Goal: Task Accomplishment & Management: Manage account settings

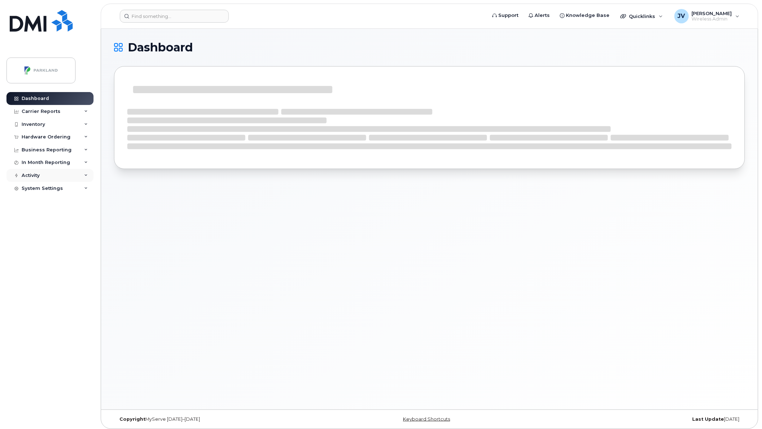
click at [31, 176] on div "Activity" at bounding box center [31, 176] width 18 height 6
click at [43, 144] on div "Business Reporting" at bounding box center [49, 150] width 87 height 13
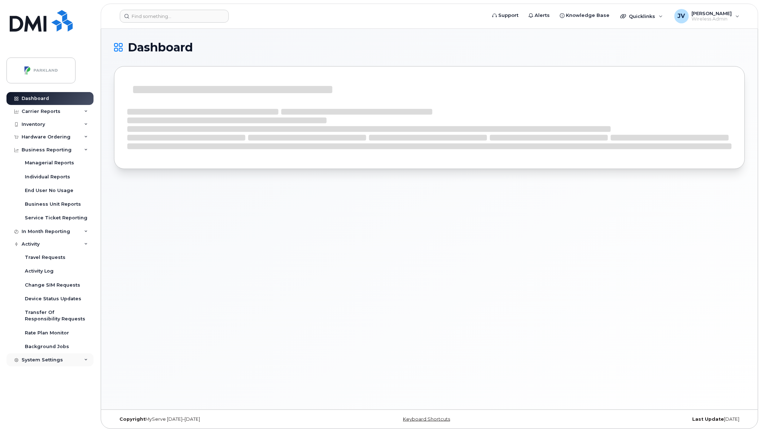
click at [41, 362] on div "System Settings" at bounding box center [42, 360] width 41 height 6
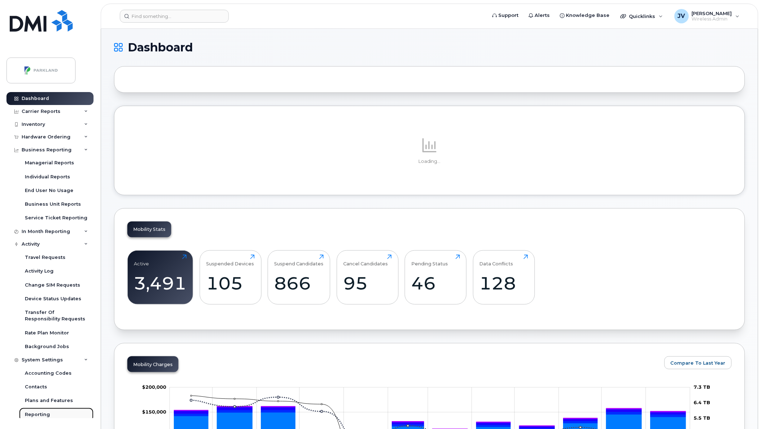
click at [37, 415] on div "Reporting" at bounding box center [37, 414] width 25 height 6
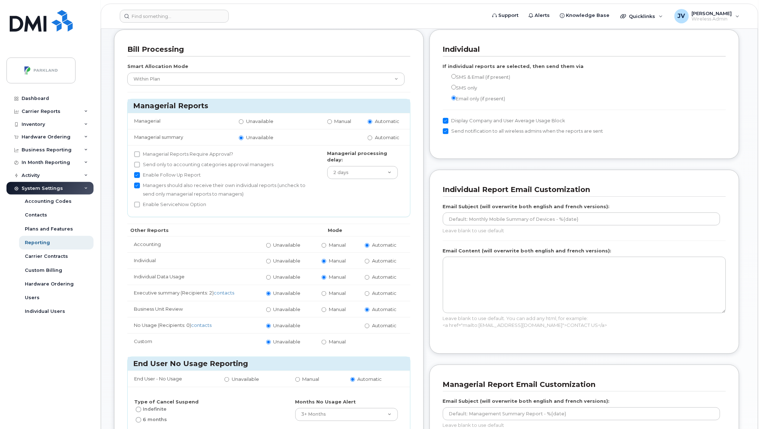
scroll to position [27, 0]
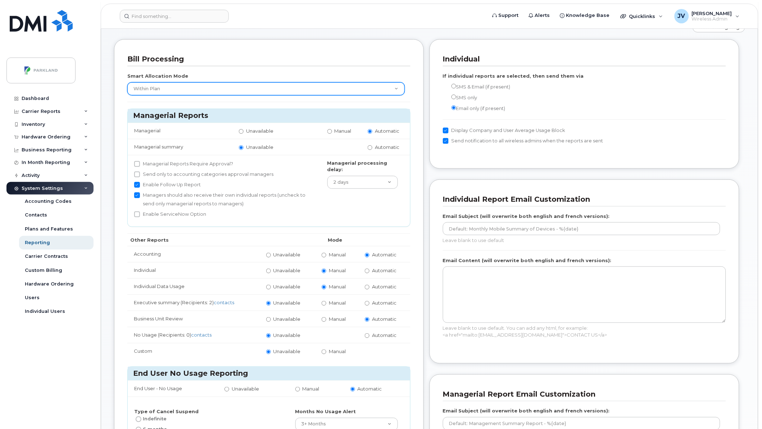
click at [394, 89] on select "None Within Plan" at bounding box center [265, 88] width 277 height 13
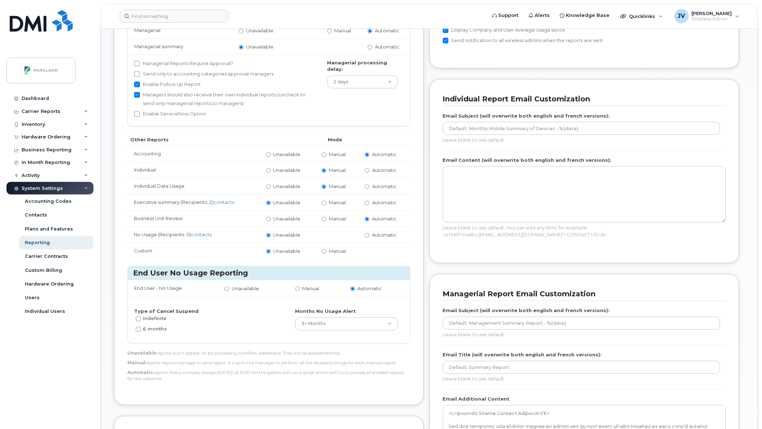
scroll to position [126, 0]
click at [322, 155] on input "Manual" at bounding box center [324, 155] width 5 height 5
radio input "true"
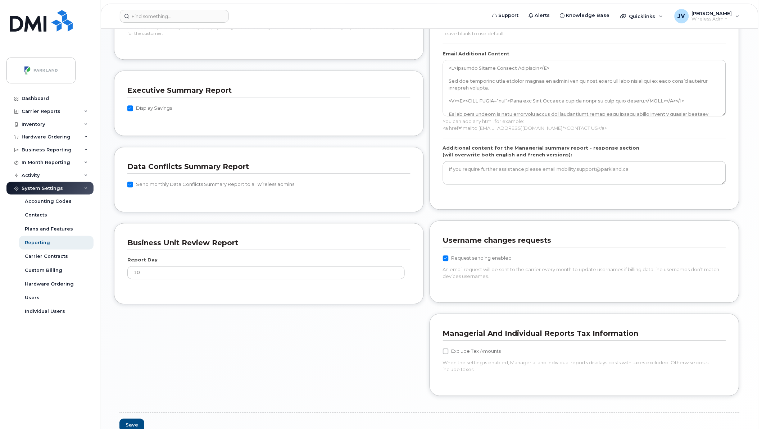
scroll to position [513, 0]
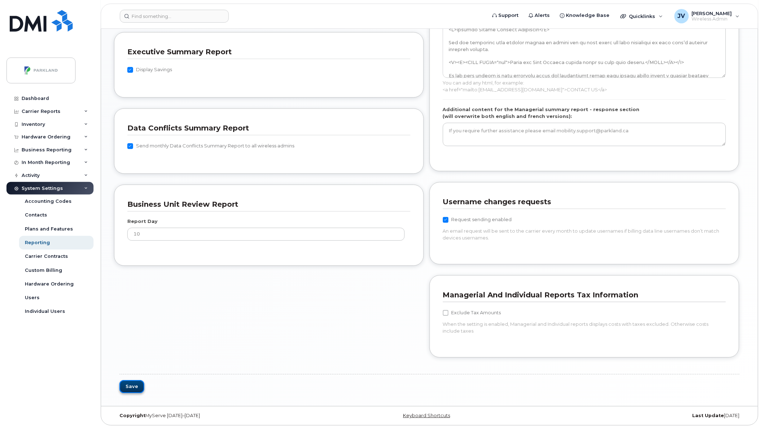
click at [131, 386] on button "Save" at bounding box center [131, 386] width 25 height 13
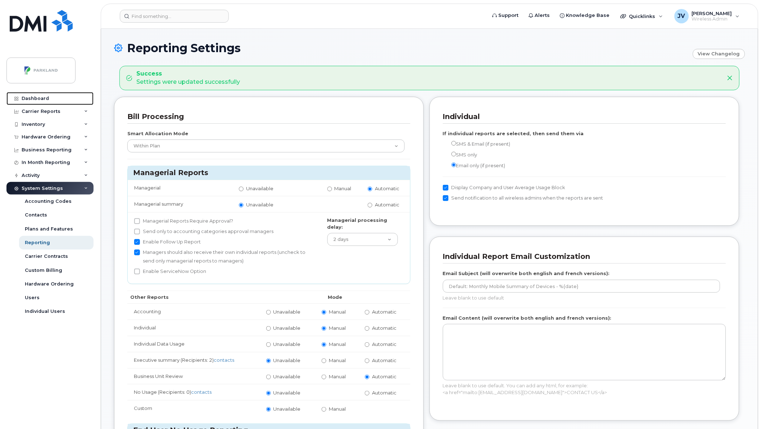
drag, startPoint x: 28, startPoint y: 99, endPoint x: 116, endPoint y: 164, distance: 109.6
click at [28, 99] on div "Dashboard" at bounding box center [35, 99] width 27 height 6
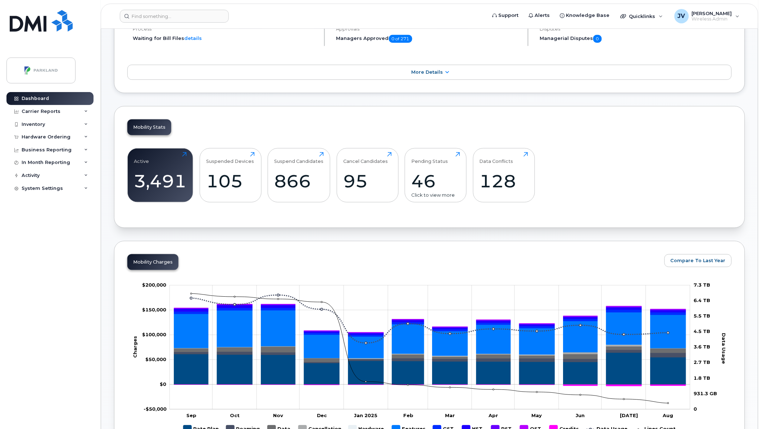
scroll to position [146, 0]
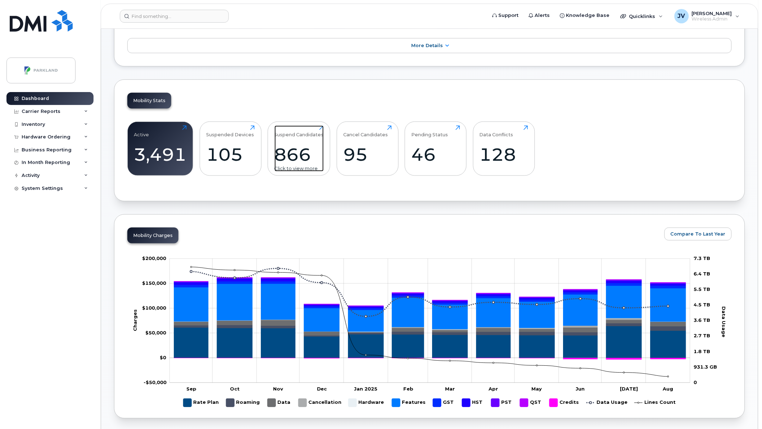
click at [293, 159] on div "866" at bounding box center [298, 154] width 49 height 21
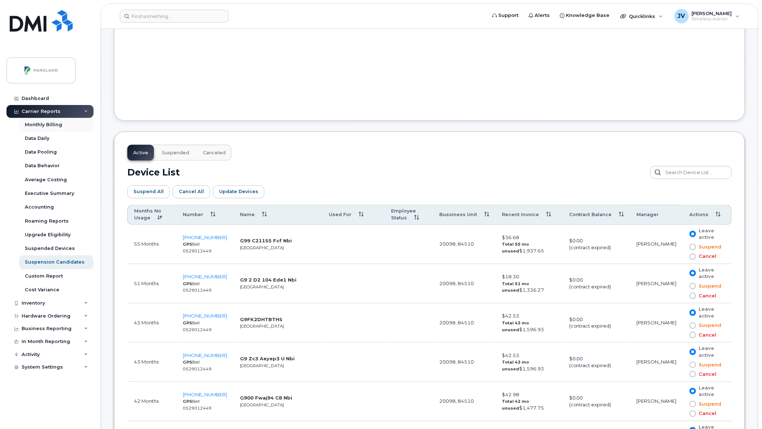
scroll to position [270, 0]
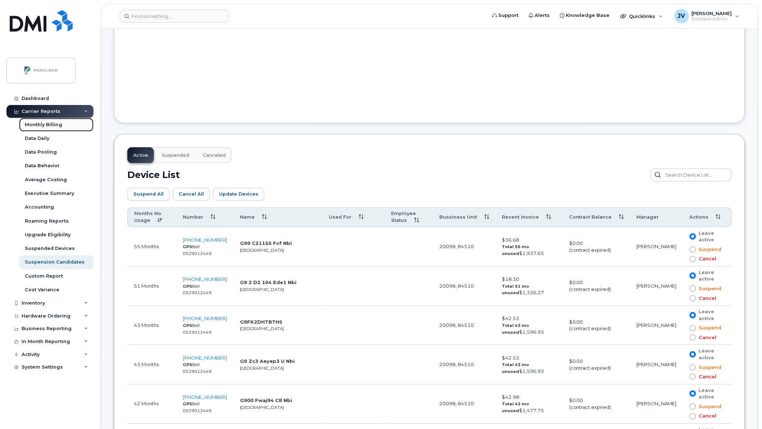
click at [40, 125] on div "Monthly Billing" at bounding box center [43, 125] width 37 height 6
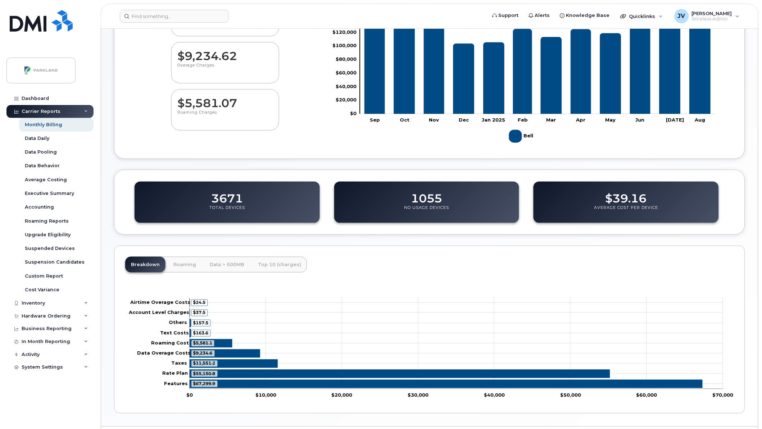
scroll to position [107, 0]
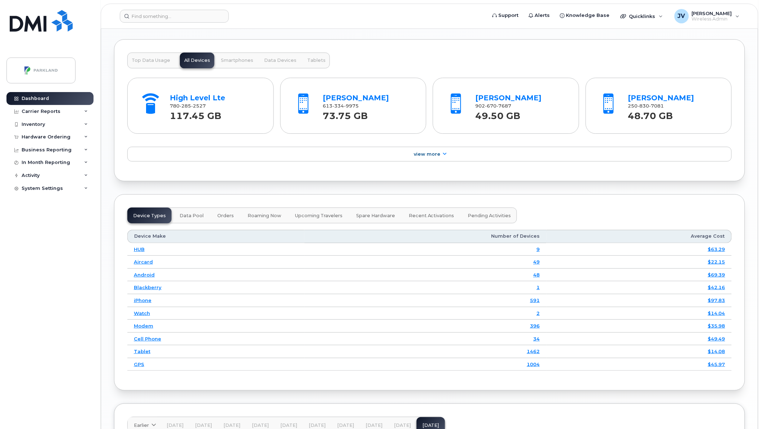
scroll to position [732, 0]
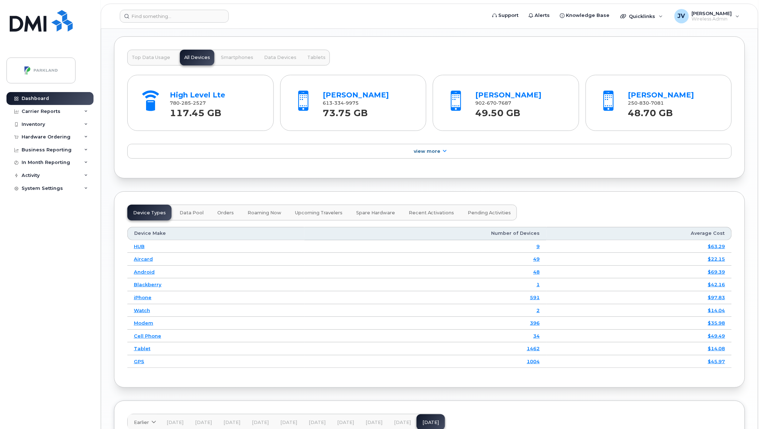
drag, startPoint x: 481, startPoint y: 275, endPoint x: 533, endPoint y: 282, distance: 52.6
drag, startPoint x: 533, startPoint y: 282, endPoint x: 536, endPoint y: 300, distance: 18.2
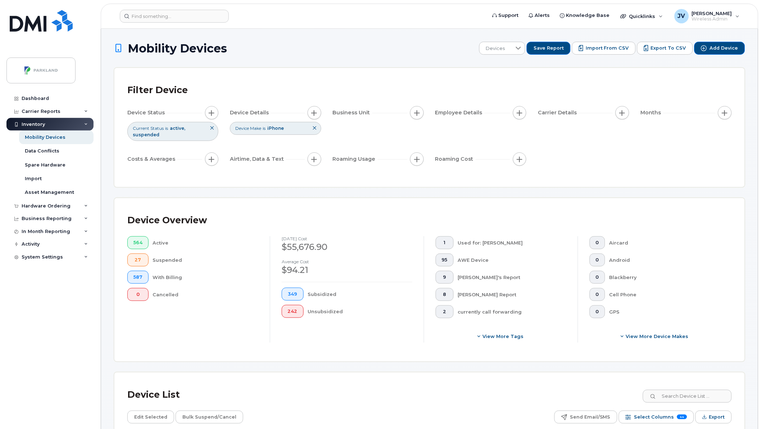
scroll to position [53, 0]
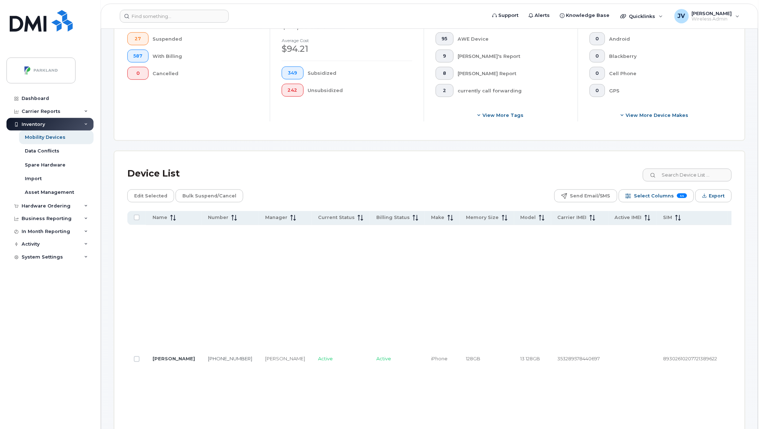
scroll to position [227, 0]
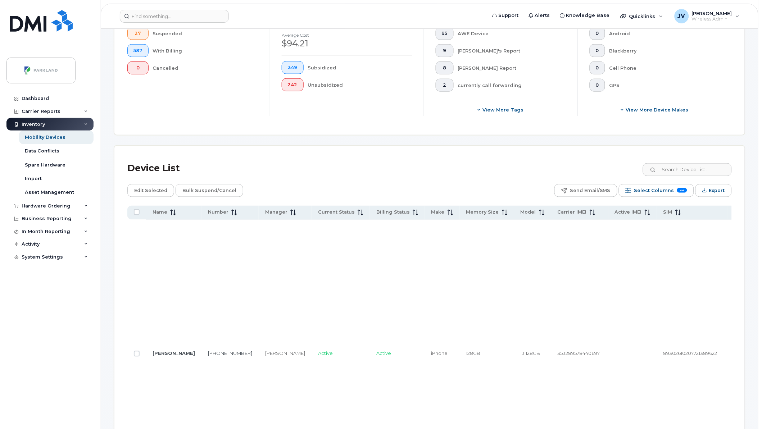
click at [173, 240] on td "[PERSON_NAME]" at bounding box center [173, 354] width 55 height 268
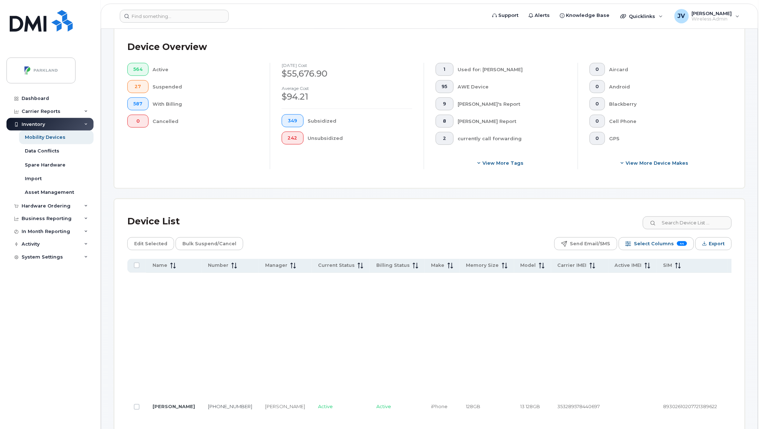
scroll to position [0, 0]
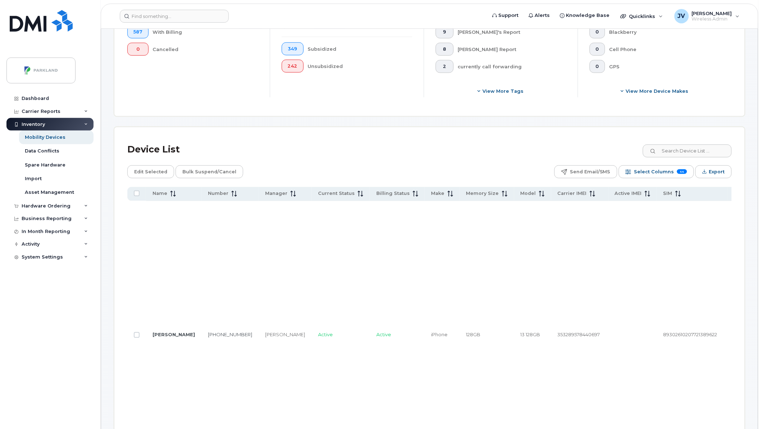
scroll to position [240, 0]
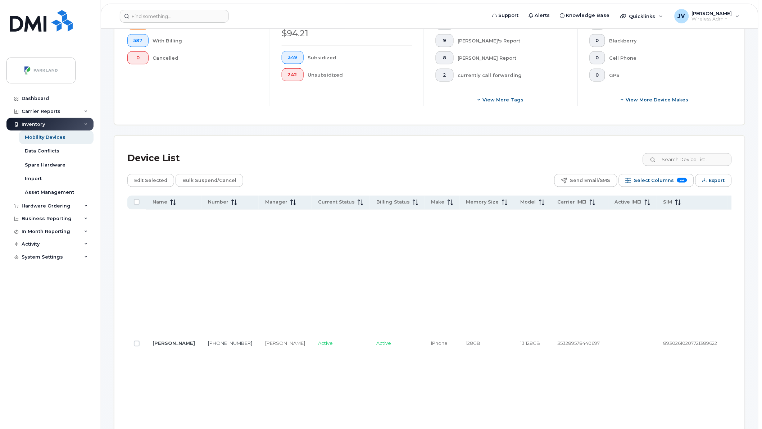
scroll to position [267, 0]
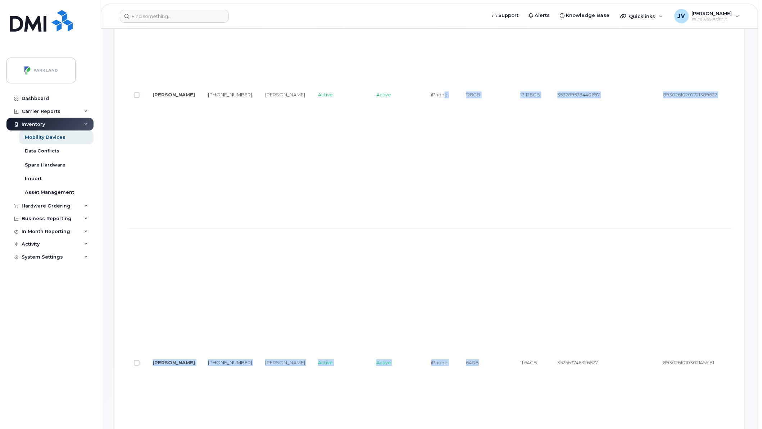
drag, startPoint x: 403, startPoint y: 429, endPoint x: 454, endPoint y: 429, distance: 50.4
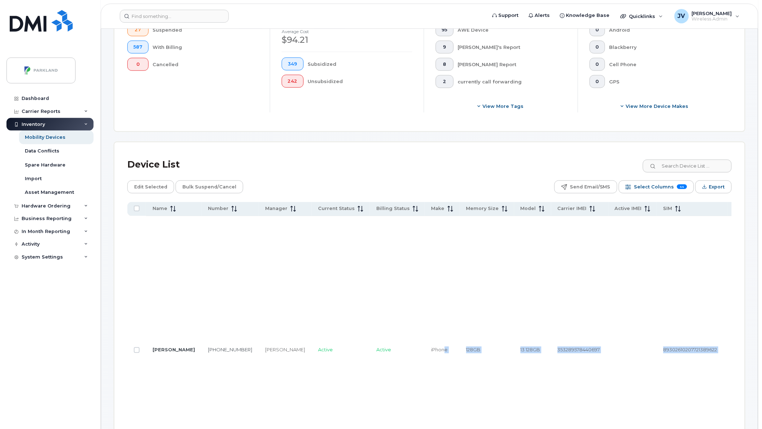
scroll to position [229, 0]
click at [643, 188] on span "Select Columns" at bounding box center [654, 188] width 40 height 11
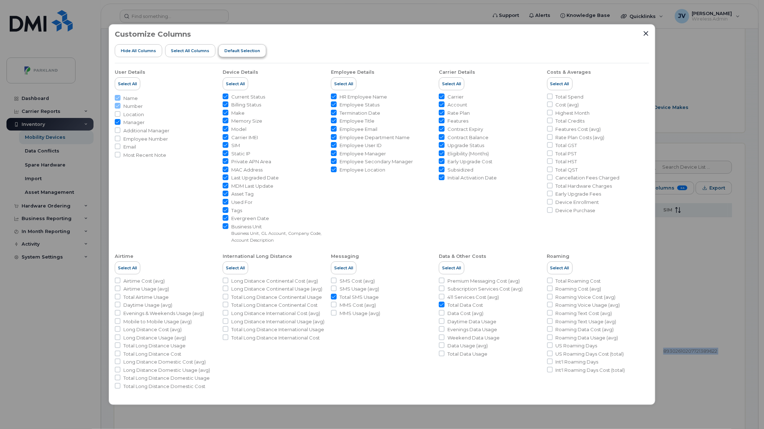
click at [243, 52] on span "Default Selection" at bounding box center [242, 51] width 36 height 6
checkbox input "false"
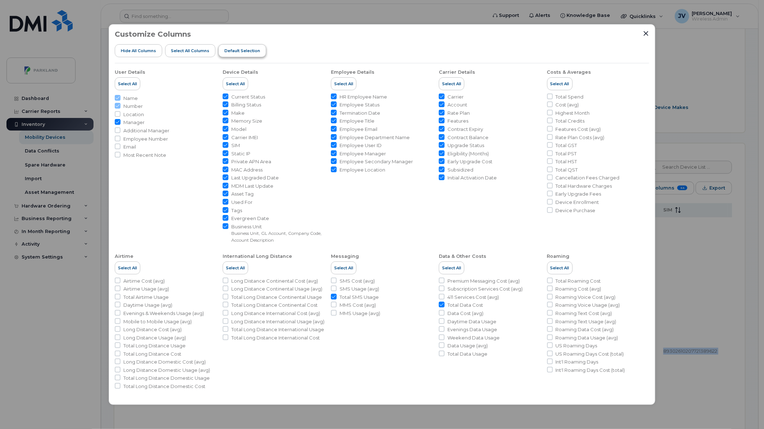
checkbox input "false"
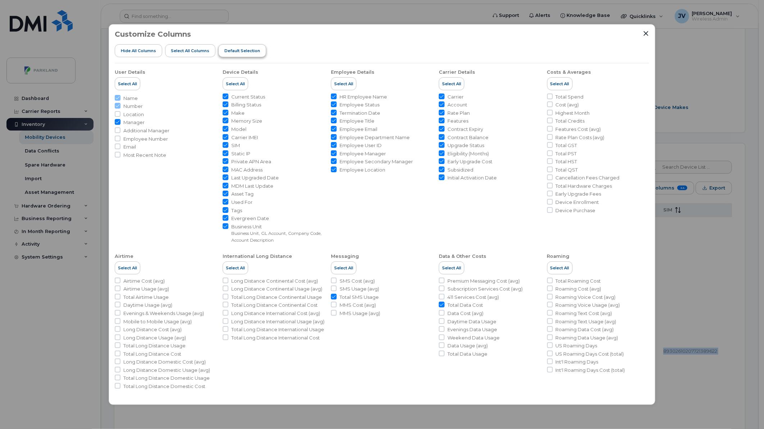
checkbox input "false"
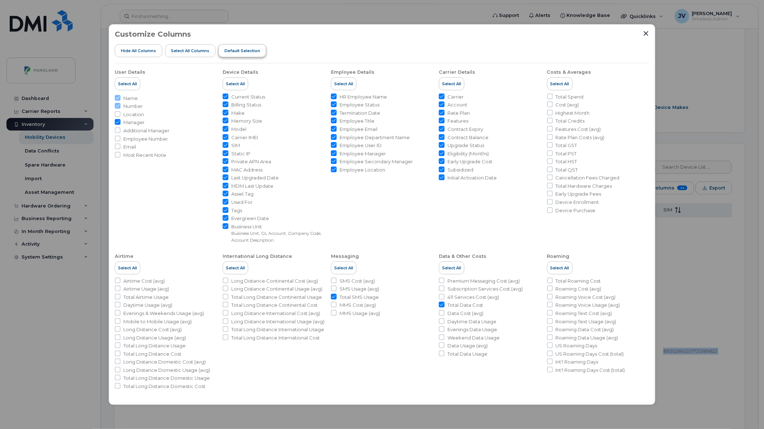
checkbox input "false"
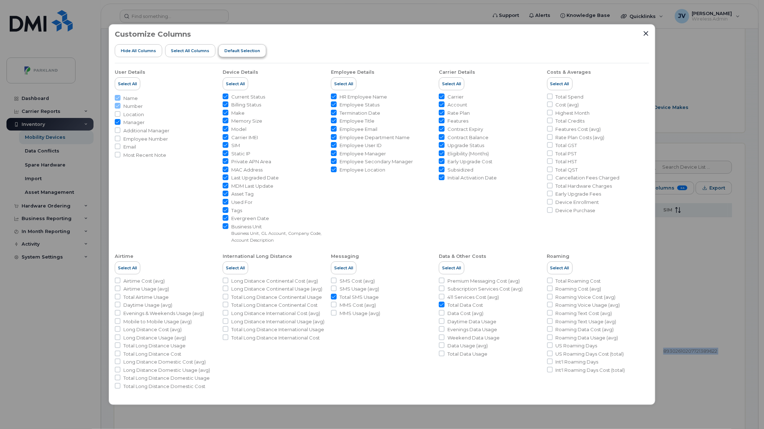
checkbox input "false"
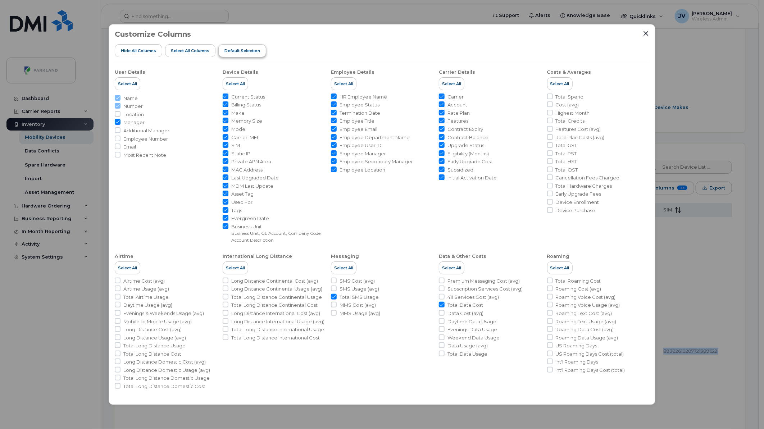
checkbox input "false"
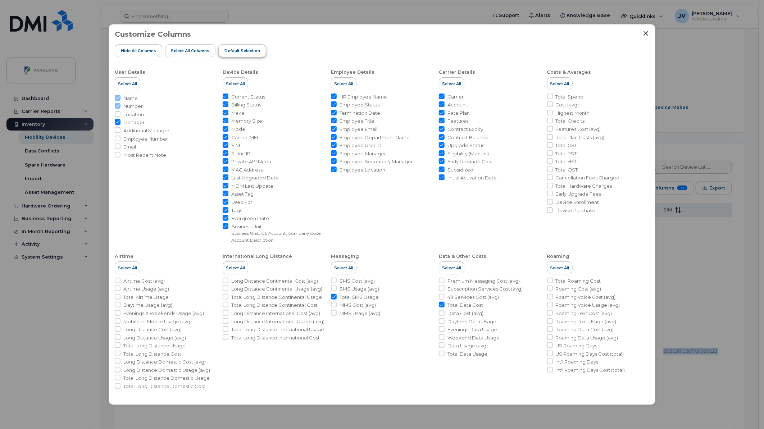
checkbox input "false"
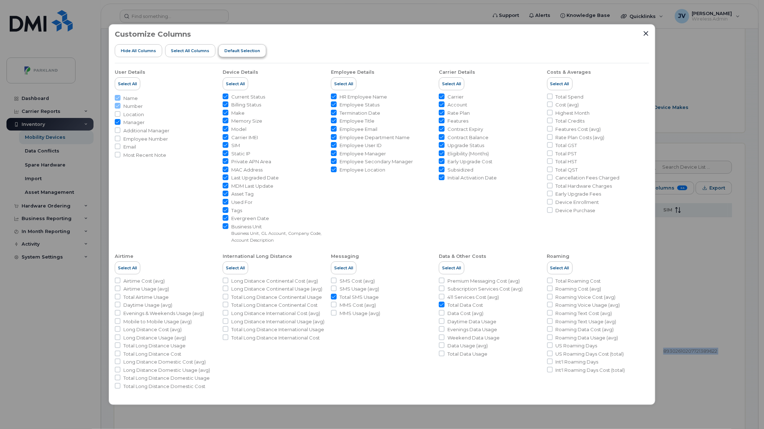
checkbox input "false"
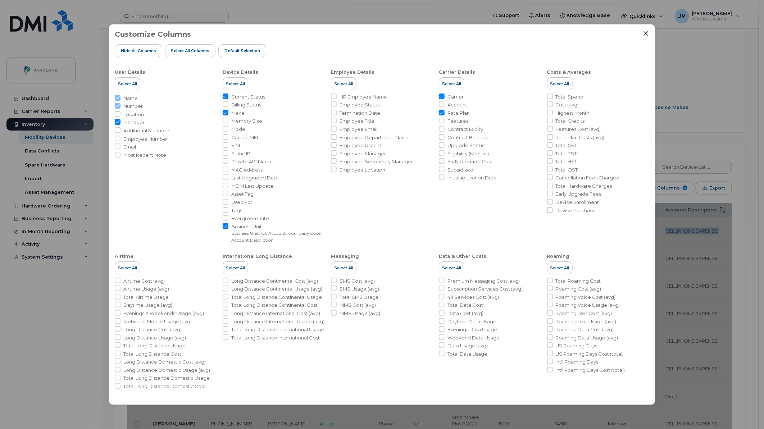
drag, startPoint x: 647, startPoint y: 33, endPoint x: 622, endPoint y: 101, distance: 73.2
click at [647, 33] on icon "Close" at bounding box center [646, 34] width 6 height 6
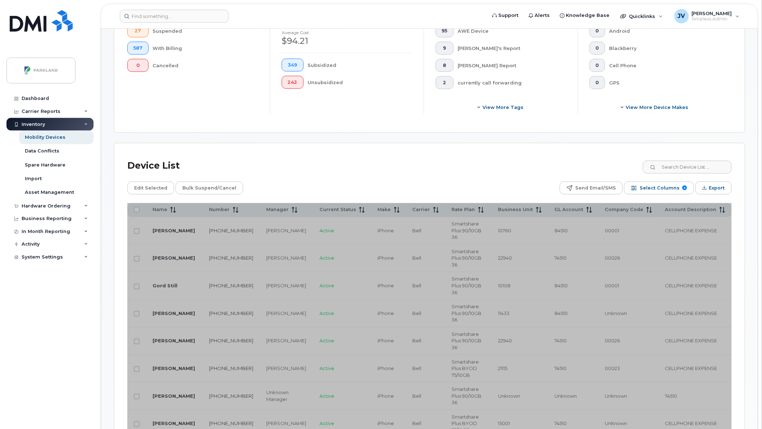
click at [340, 167] on div "Device List" at bounding box center [429, 165] width 604 height 19
